Goal: Information Seeking & Learning: Check status

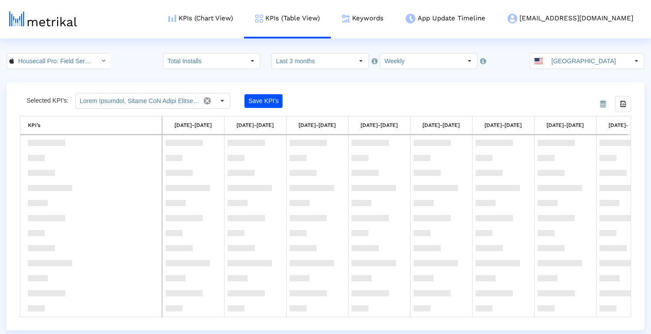
scroll to position [897, 0]
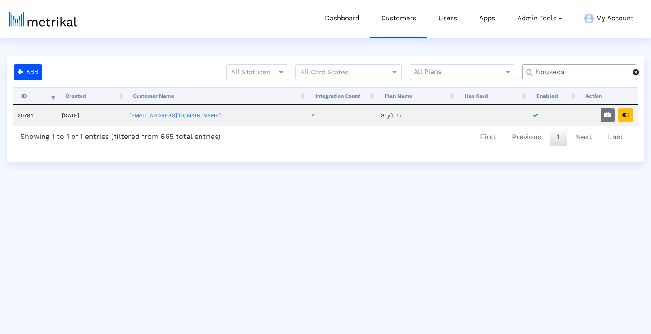
click at [561, 70] on input "houseca" at bounding box center [580, 72] width 103 height 9
type input "rumble"
click at [625, 117] on icon "button" at bounding box center [625, 115] width 7 height 6
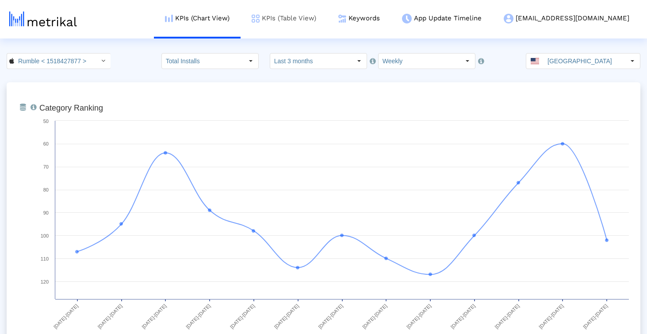
click at [327, 24] on link "KPIs (Table View)" at bounding box center [284, 18] width 87 height 37
click at [319, 16] on link "KPIs (Table View)" at bounding box center [284, 18] width 87 height 37
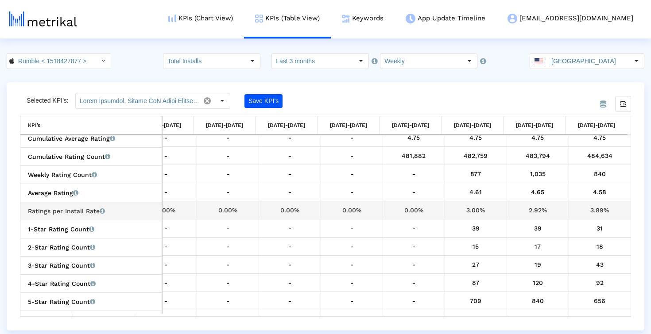
scroll to position [540, 0]
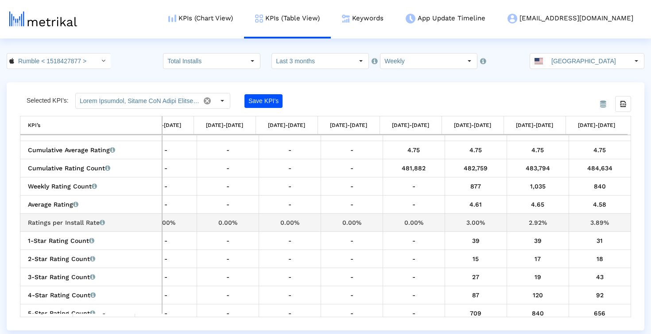
click at [602, 221] on div "3.89%" at bounding box center [600, 223] width 56 height 12
click at [588, 226] on div "3.89%" at bounding box center [600, 223] width 56 height 12
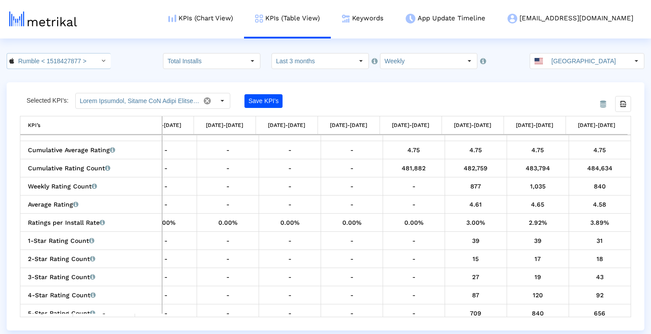
click at [80, 60] on input "Rumble < 1518427877 >" at bounding box center [54, 61] width 80 height 15
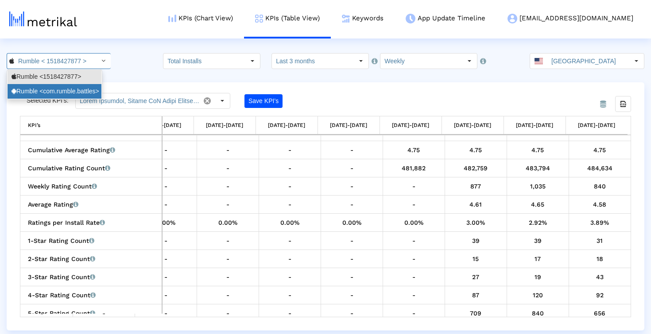
click at [77, 89] on div "Rumble <com.rumble.battles>" at bounding box center [55, 91] width 86 height 8
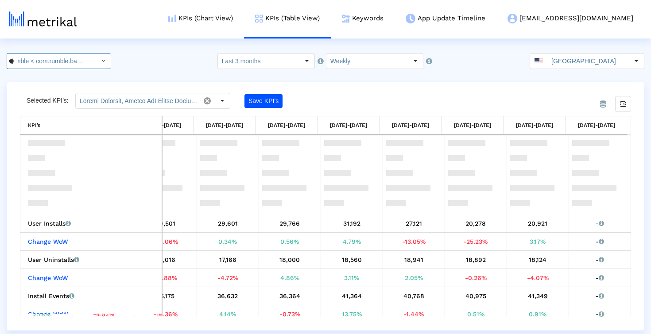
scroll to position [235, 340]
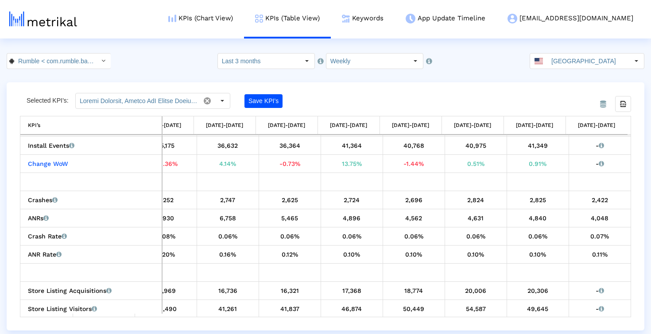
click at [463, 92] on div "From Database Selected KPI’s: Save KPI’s Export all data KPI’s KPI’s [DATE]-[DA…" at bounding box center [325, 206] width 637 height 248
